Goal: Transaction & Acquisition: Obtain resource

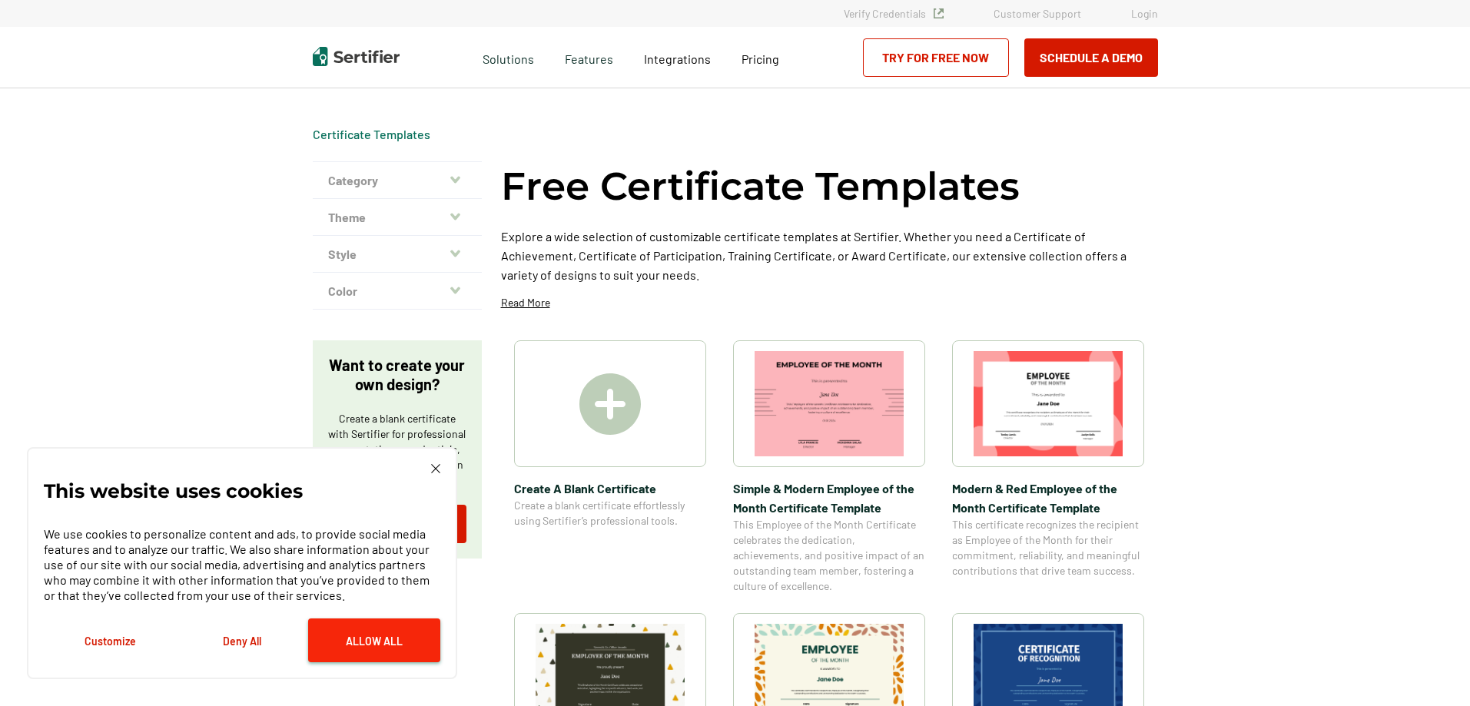
click at [367, 636] on button "Allow All" at bounding box center [374, 641] width 132 height 44
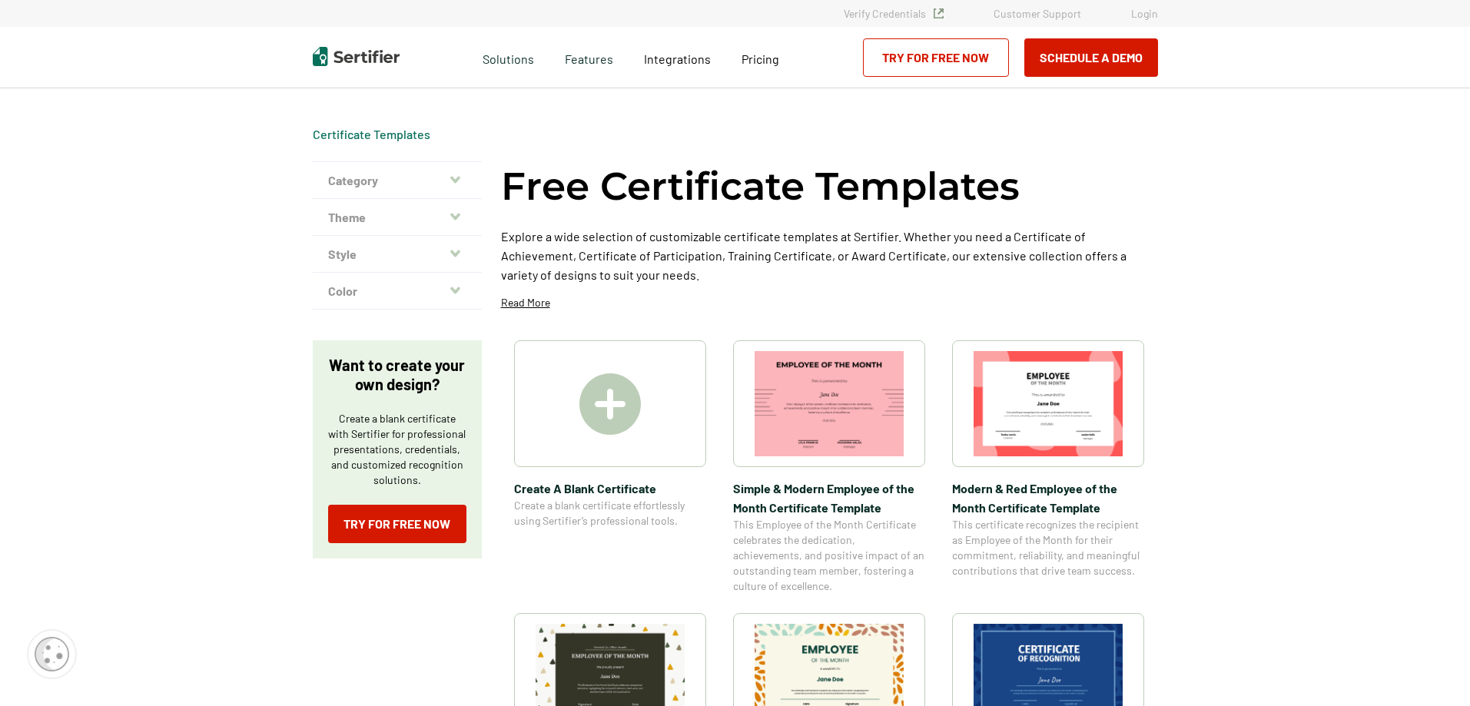
click at [457, 178] on icon "button" at bounding box center [455, 180] width 10 height 12
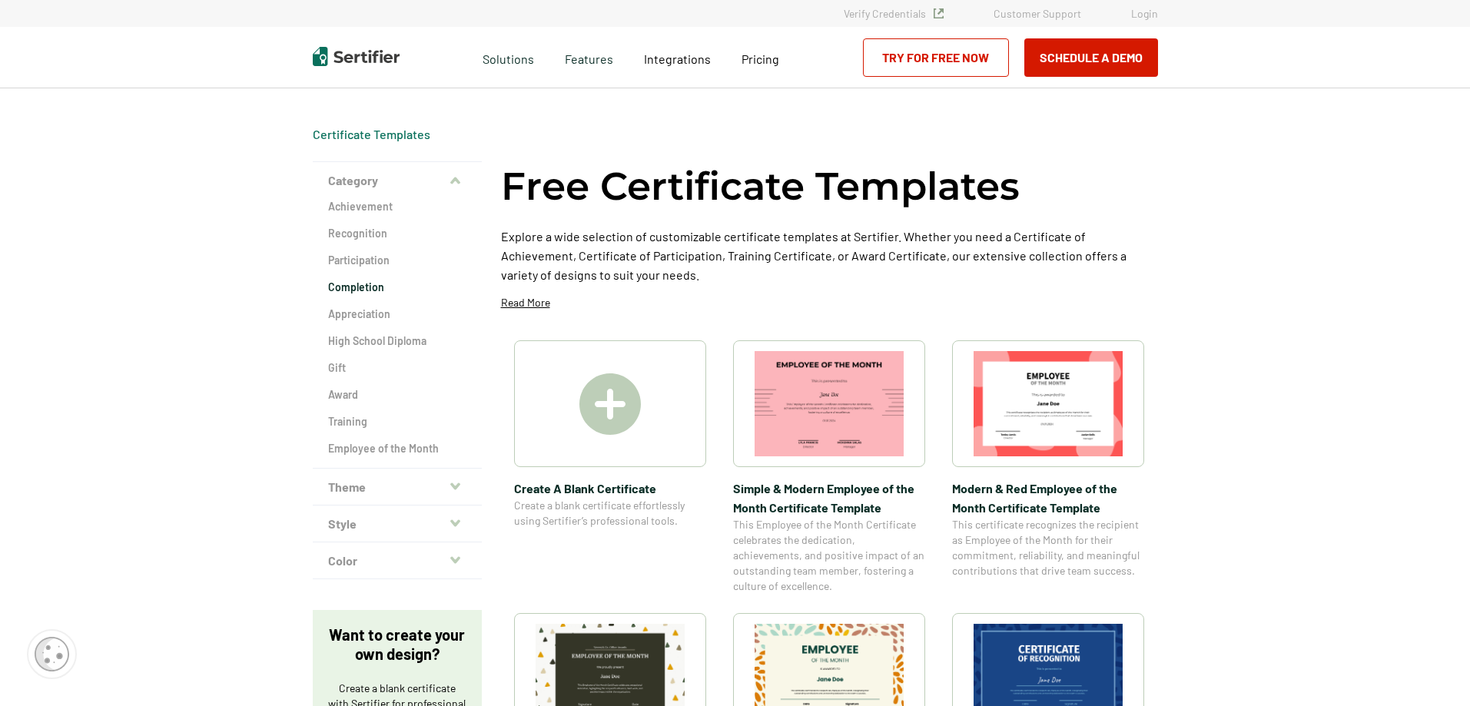
click at [350, 289] on h2 "Completion" at bounding box center [397, 287] width 138 height 15
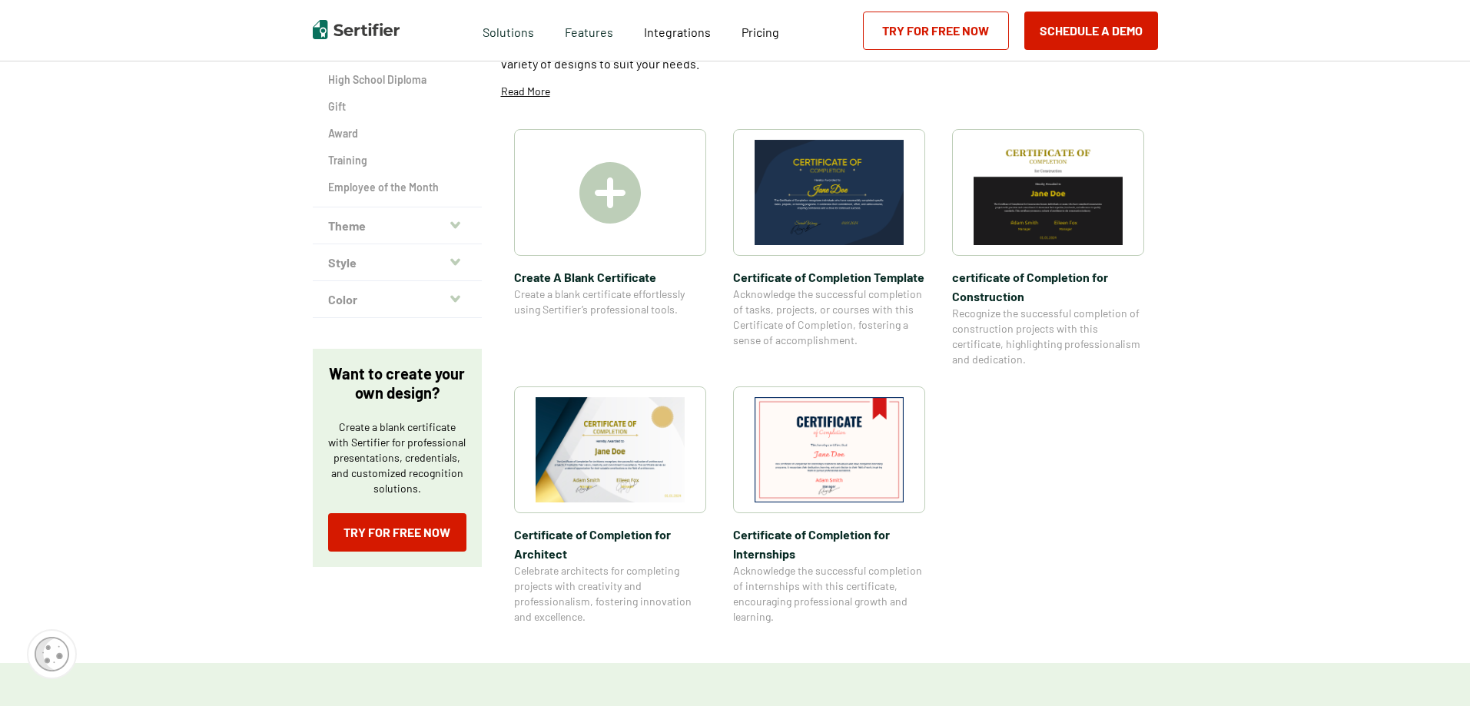
scroll to position [230, 0]
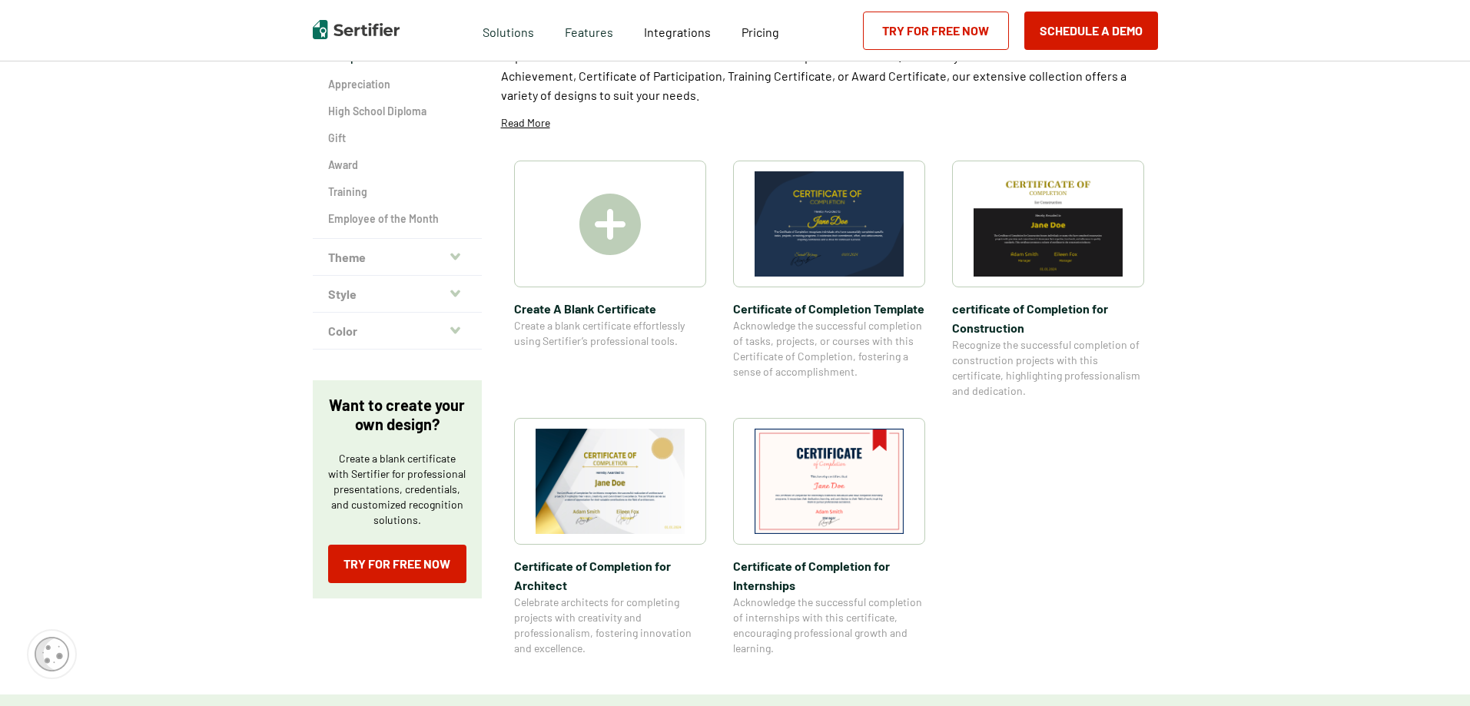
click at [629, 473] on img at bounding box center [610, 481] width 149 height 105
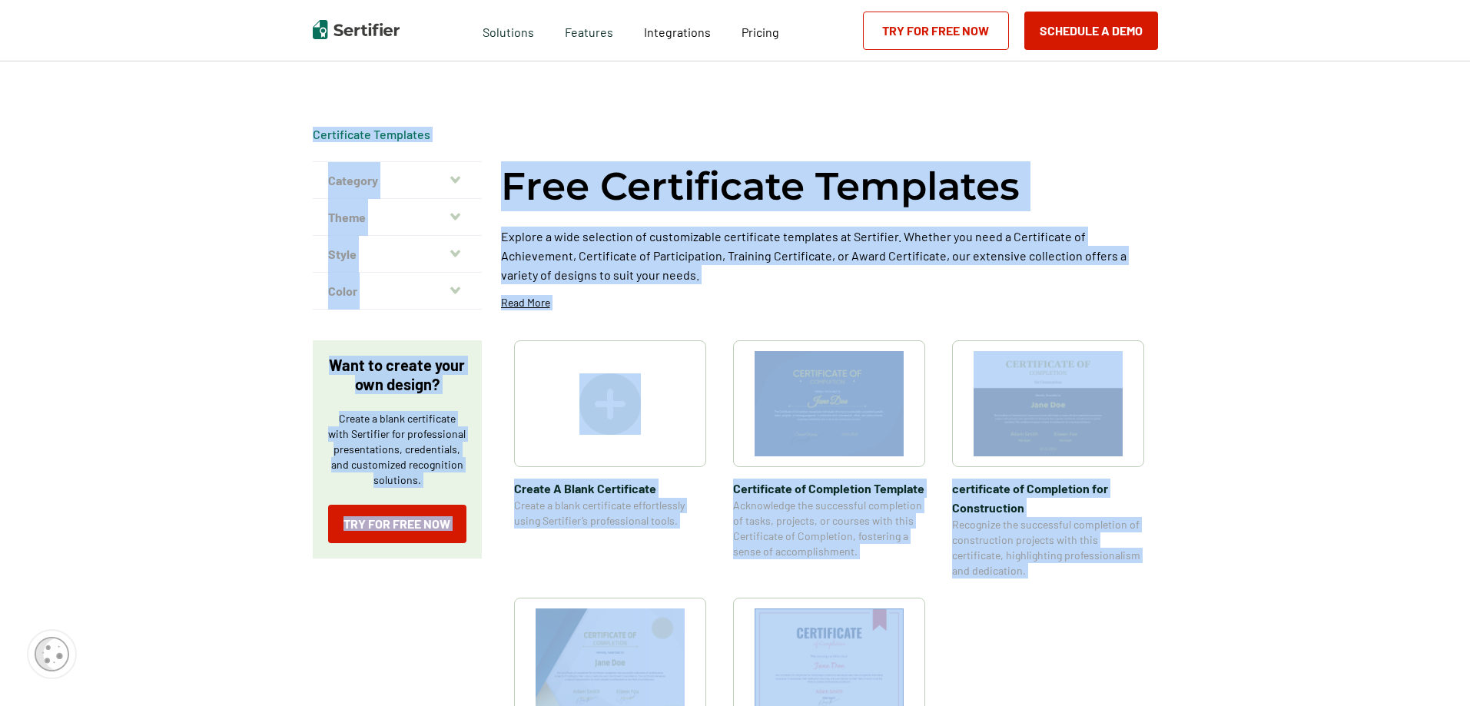
click at [629, 472] on div "Certificate Templates Category Achievement Recognition Participation Completion…" at bounding box center [735, 481] width 922 height 786
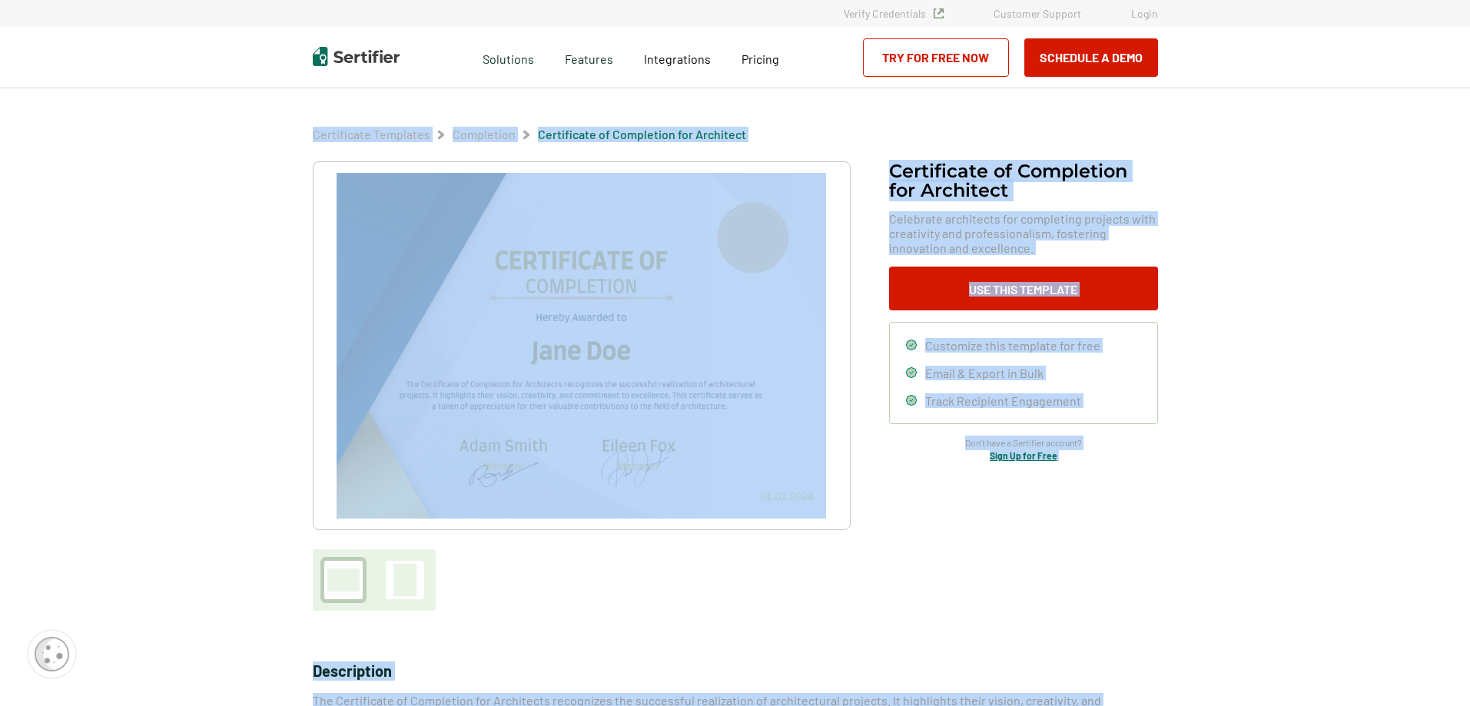
click at [998, 609] on div "Certificate of Completion​ for Architect Celebrate architects for completing pr…" at bounding box center [735, 386] width 845 height 450
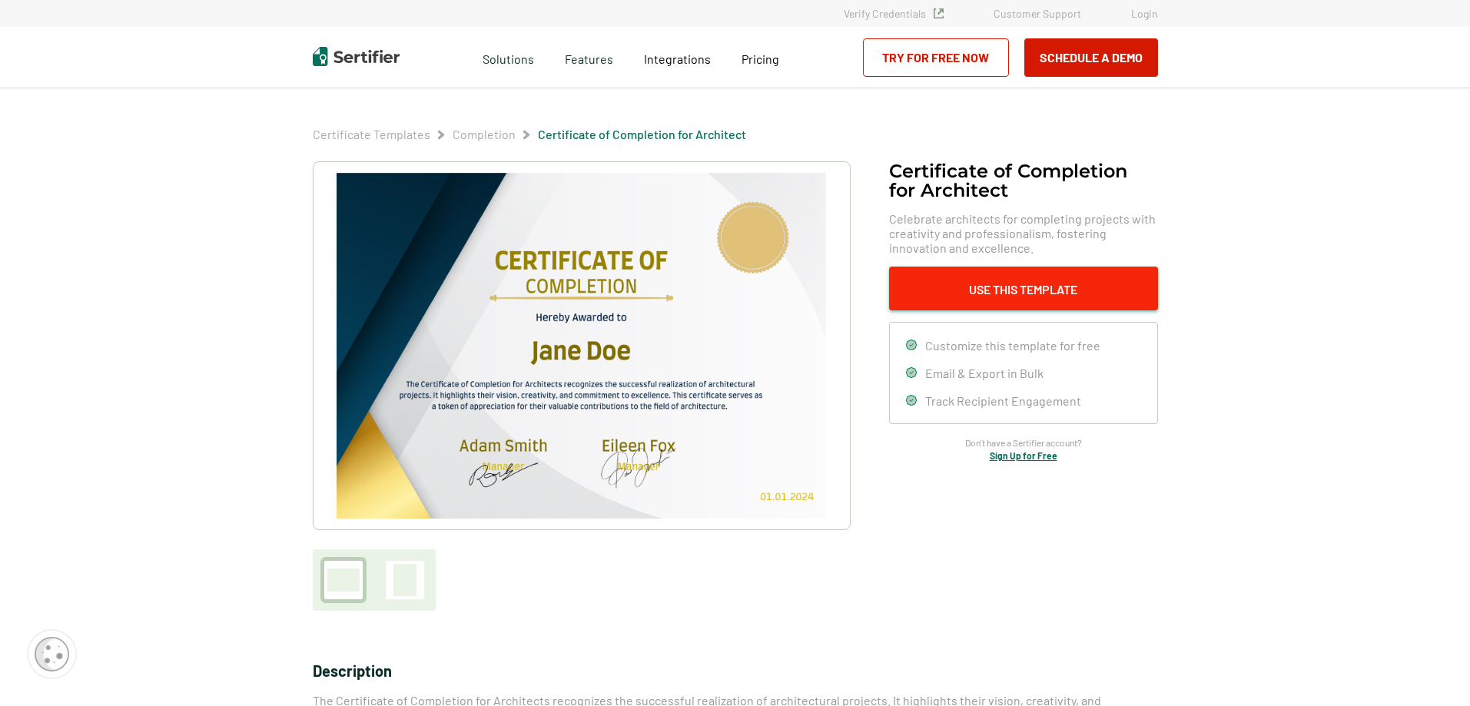
click at [1018, 284] on button "Use This Template" at bounding box center [1023, 289] width 269 height 44
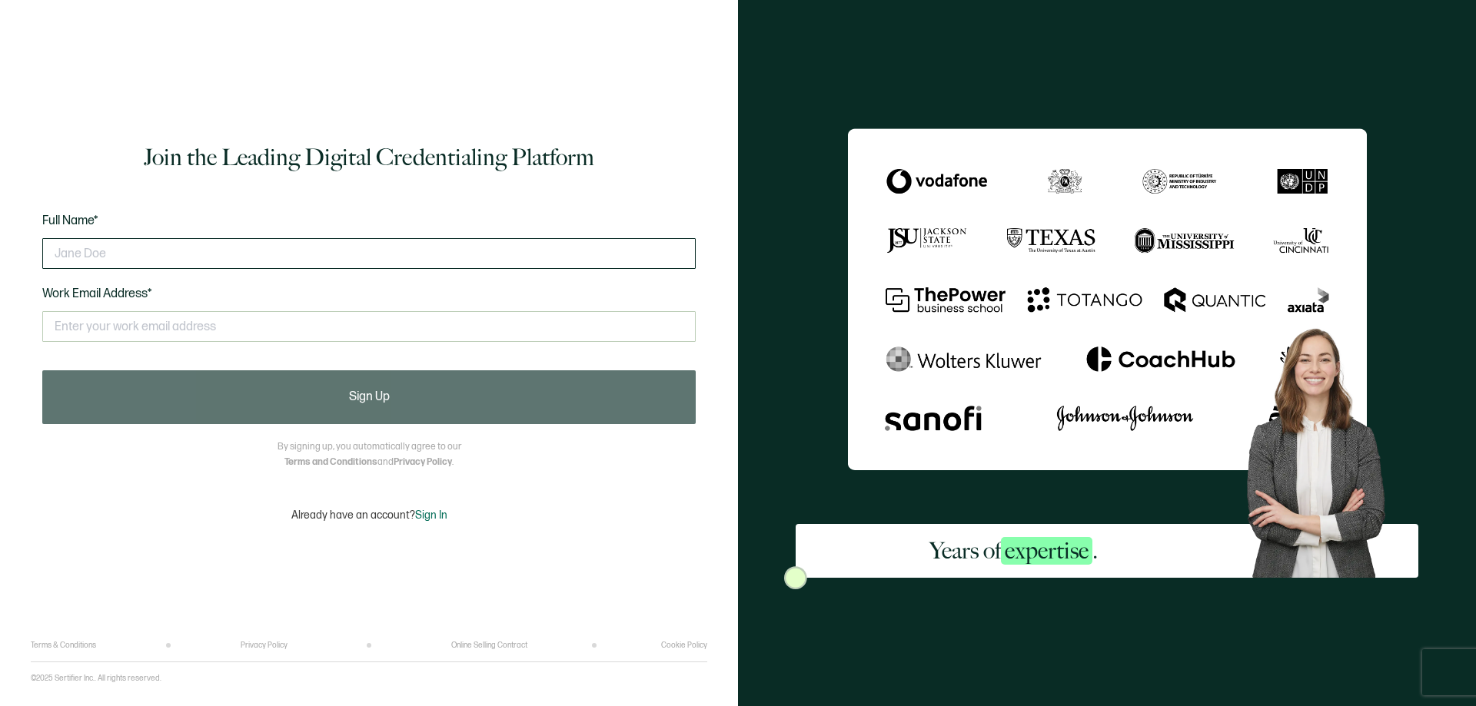
click at [110, 253] on input "text" at bounding box center [368, 253] width 653 height 31
type input "[PERSON_NAME]"
click at [174, 322] on input "text" at bounding box center [368, 326] width 653 height 31
type input "[PERSON_NAME][EMAIL_ADDRESS][PERSON_NAME][DOMAIN_NAME]"
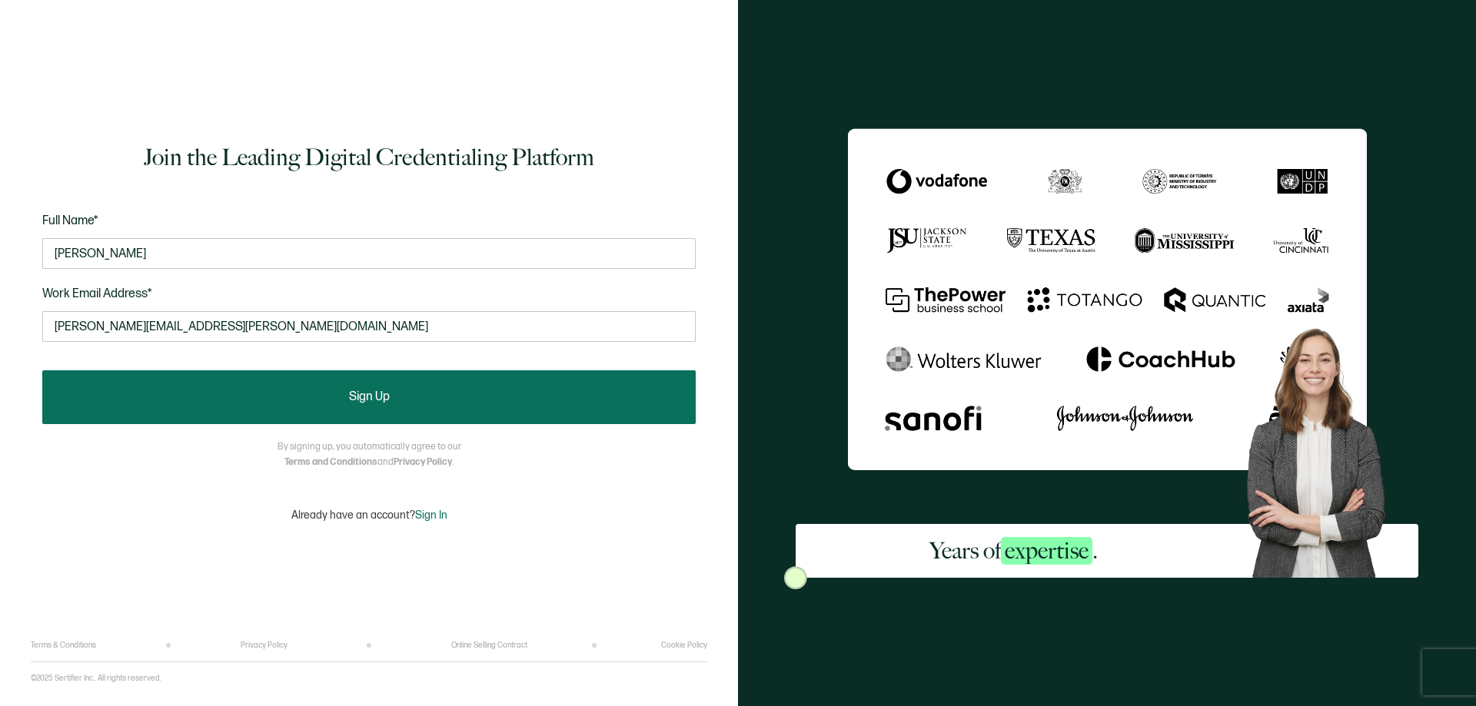
click at [360, 393] on span "Sign Up" at bounding box center [369, 397] width 41 height 12
